Goal: Obtain resource: Download file/media

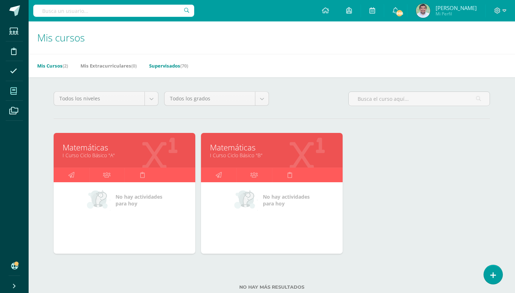
click at [181, 65] on link "Supervisados (70)" at bounding box center [168, 65] width 39 height 11
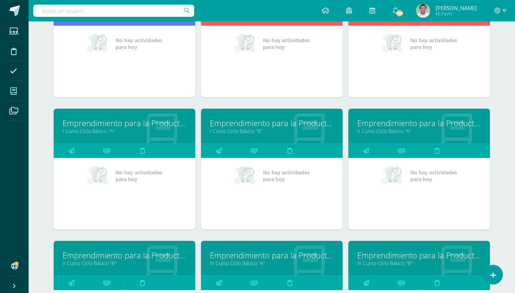
scroll to position [1264, 0]
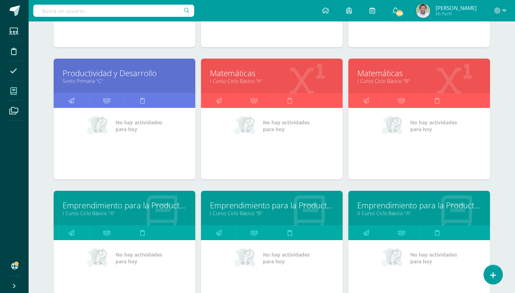
click at [264, 203] on link "Emprendimiento para la Productividad" at bounding box center [272, 205] width 124 height 11
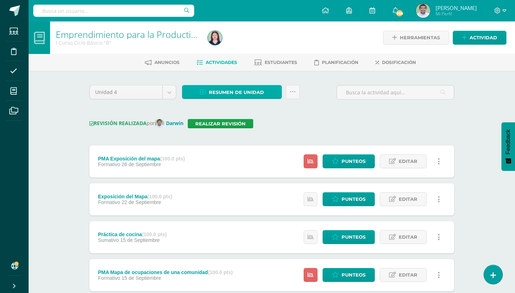
click at [272, 95] on link "Resumen de unidad" at bounding box center [232, 92] width 100 height 14
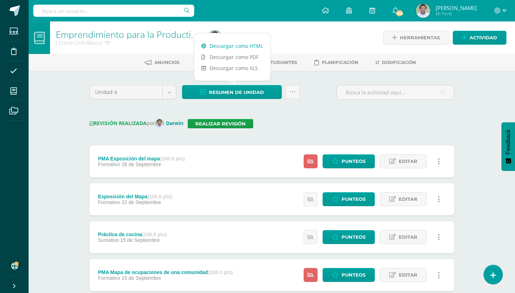
click at [240, 46] on link "Descargar como HTML" at bounding box center [232, 45] width 76 height 11
click at [295, 94] on icon at bounding box center [292, 92] width 6 height 6
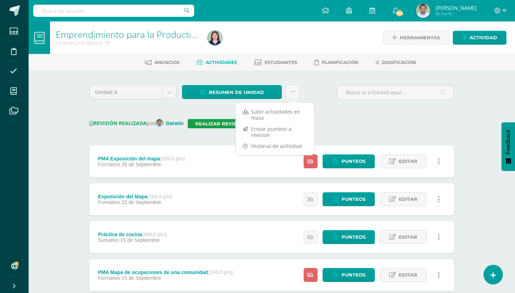
click at [323, 99] on div "Unidad 4 Unidad 1 Unidad 2 Unidad 3 Unidad 4 Resumen de unidad ¿Estás seguro qu…" at bounding box center [271, 95] width 370 height 20
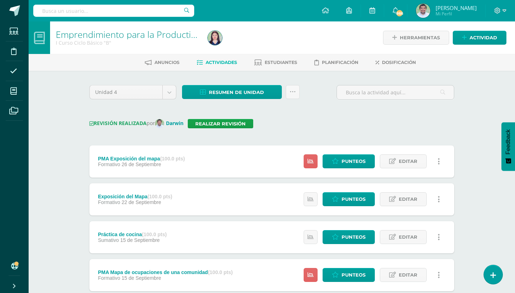
click at [438, 162] on icon at bounding box center [438, 162] width 2 height 8
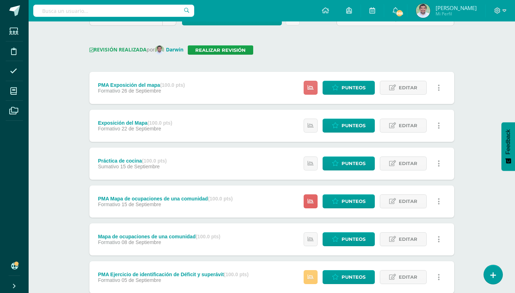
scroll to position [89, 0]
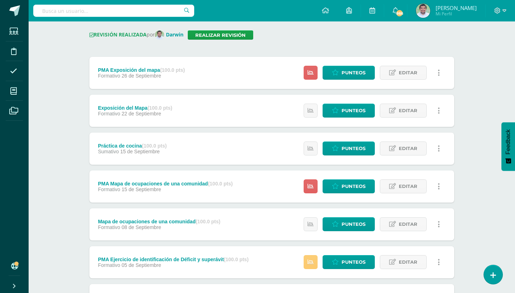
click at [436, 149] on link at bounding box center [438, 149] width 14 height 14
click at [425, 171] on link "Historial de actividad" at bounding box center [424, 171] width 73 height 11
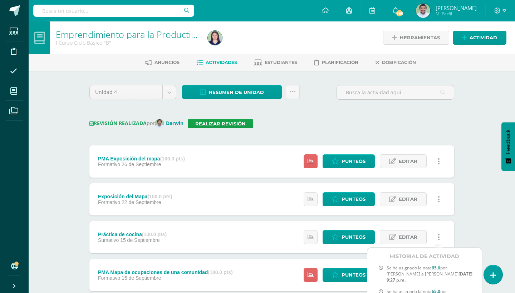
scroll to position [0, 0]
